Goal: Register for event/course

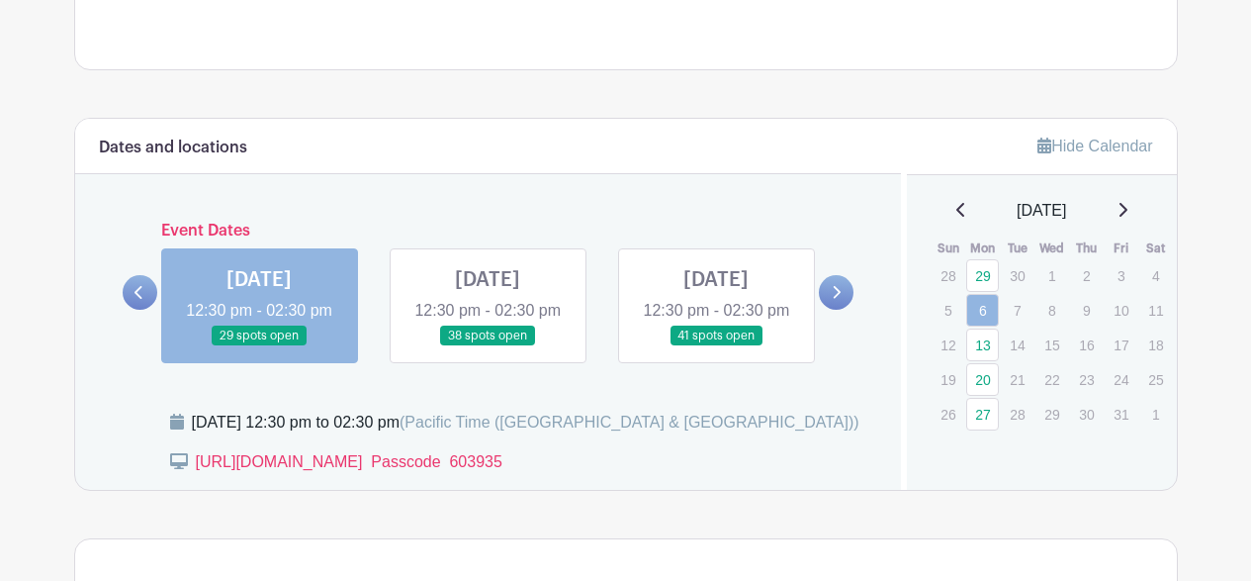
scroll to position [1031, 0]
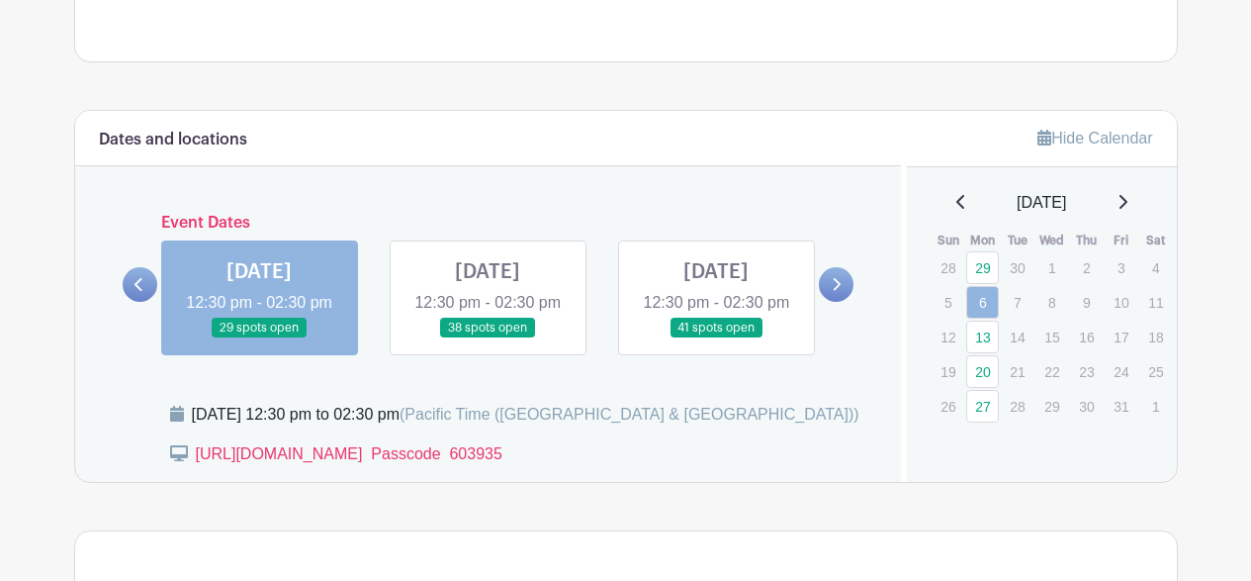
click at [488, 338] on link at bounding box center [488, 338] width 0 height 0
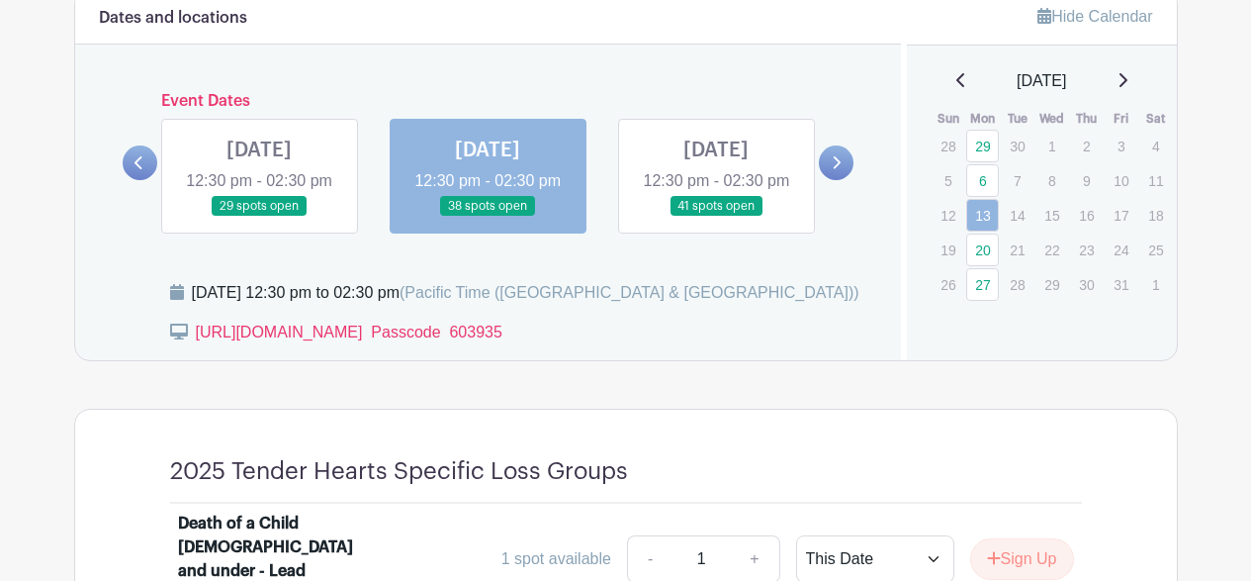
scroll to position [1154, 0]
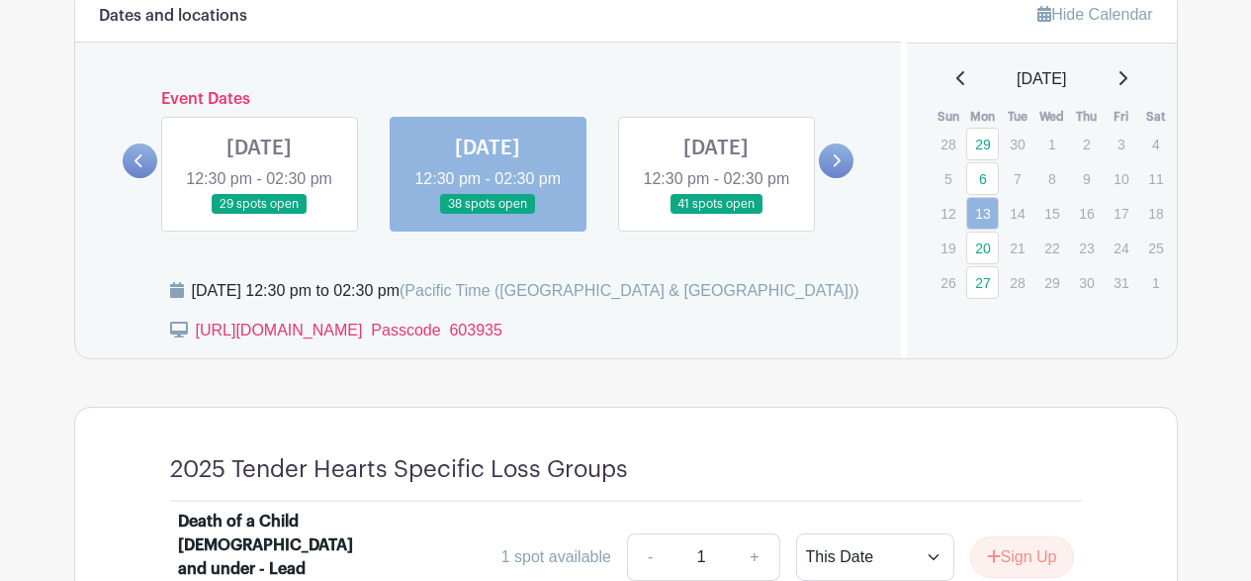
click at [716, 215] on link at bounding box center [716, 215] width 0 height 0
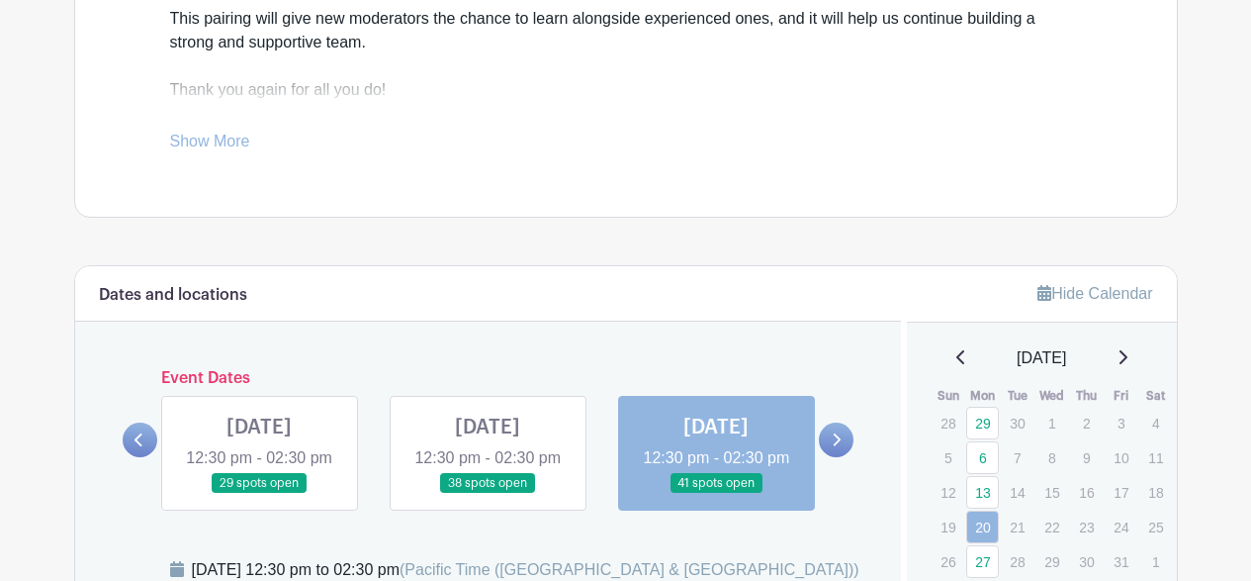
scroll to position [880, 0]
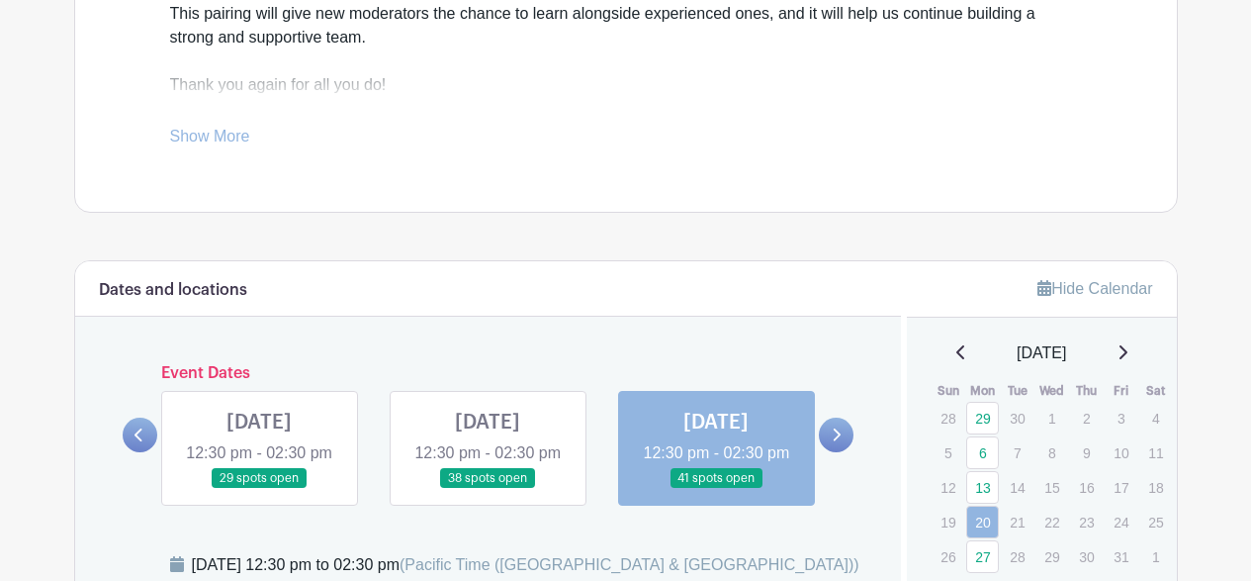
click at [716, 489] on link at bounding box center [716, 489] width 0 height 0
click at [837, 442] on icon at bounding box center [836, 434] width 9 height 15
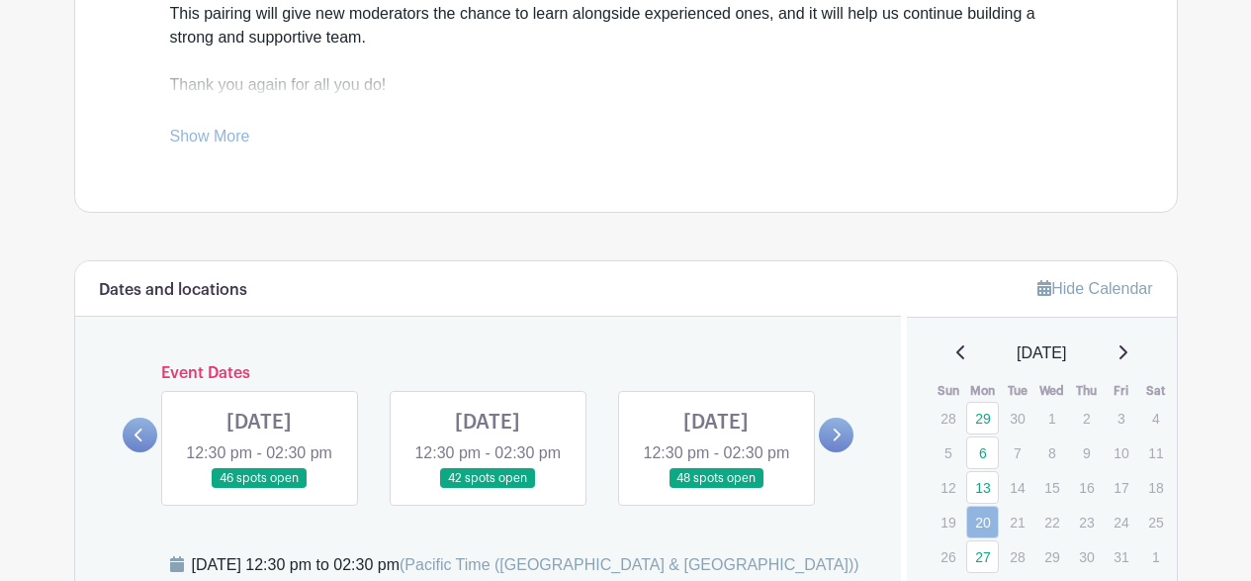
click at [837, 442] on icon at bounding box center [836, 434] width 9 height 15
click at [716, 489] on link at bounding box center [716, 489] width 0 height 0
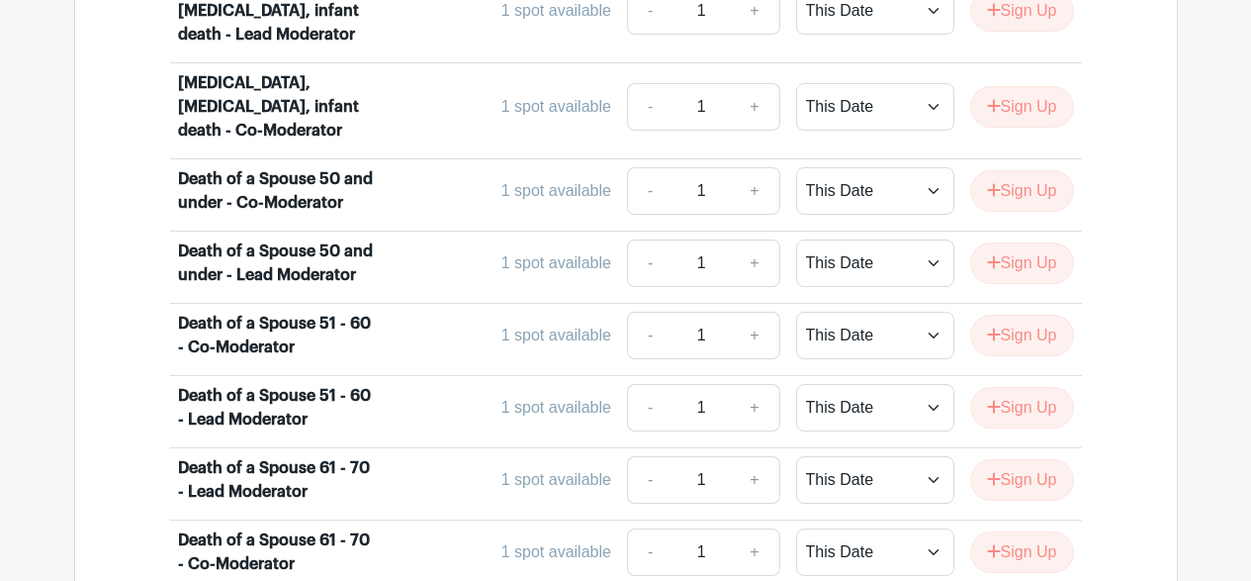
scroll to position [2537, 0]
